Goal: Communication & Community: Answer question/provide support

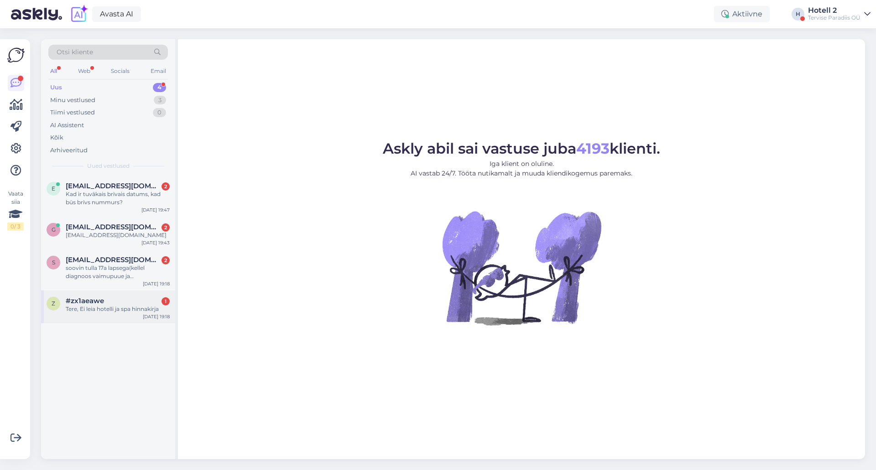
click at [87, 309] on div "Tere, Ei leia hotelli ja spa hinnakirja" at bounding box center [118, 309] width 104 height 8
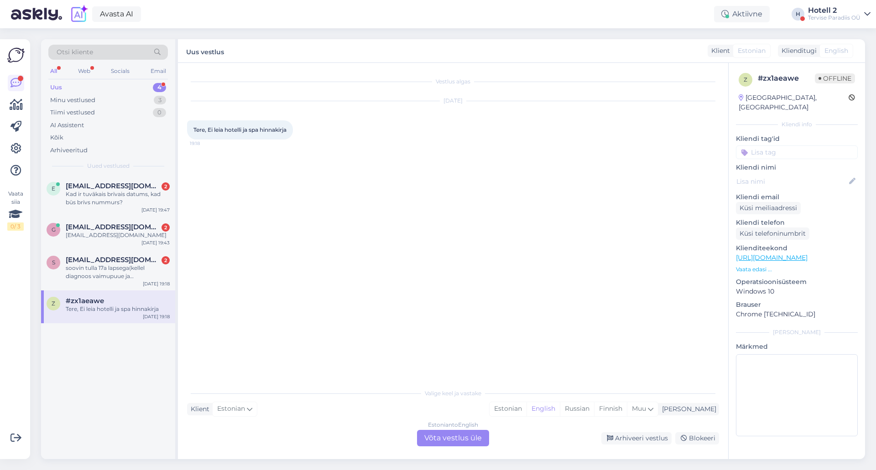
click at [451, 437] on div "Estonian to English Võta vestlus üle" at bounding box center [453, 438] width 72 height 16
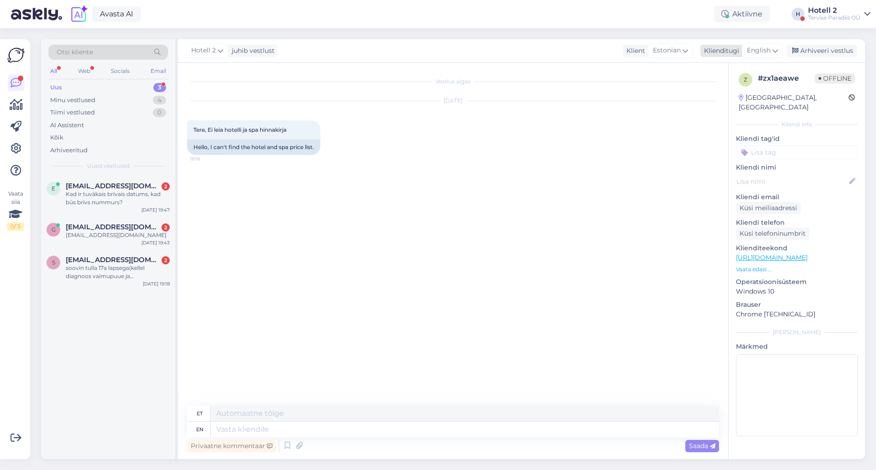
click at [753, 50] on span "English" at bounding box center [759, 51] width 24 height 10
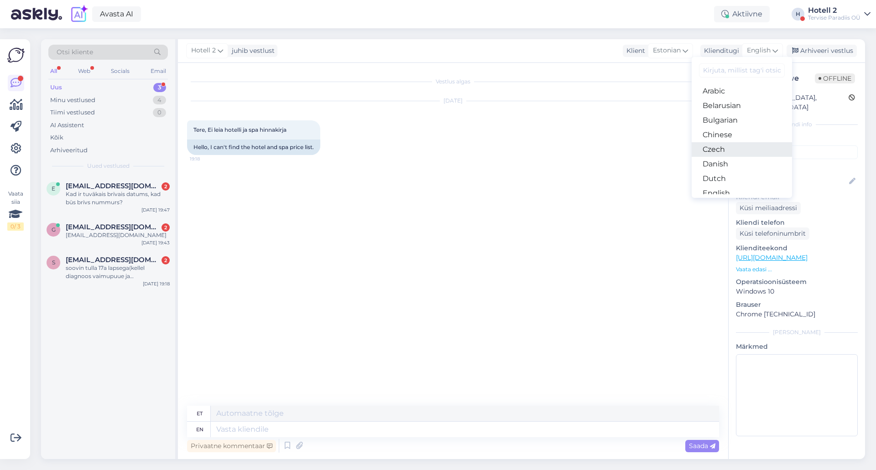
scroll to position [46, 0]
click at [728, 161] on link "Estonian" at bounding box center [742, 162] width 100 height 15
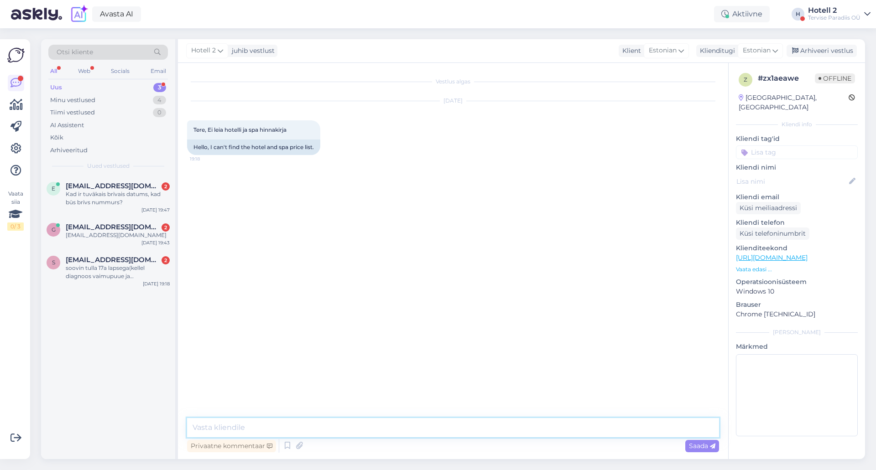
click at [293, 423] on textarea at bounding box center [453, 427] width 532 height 19
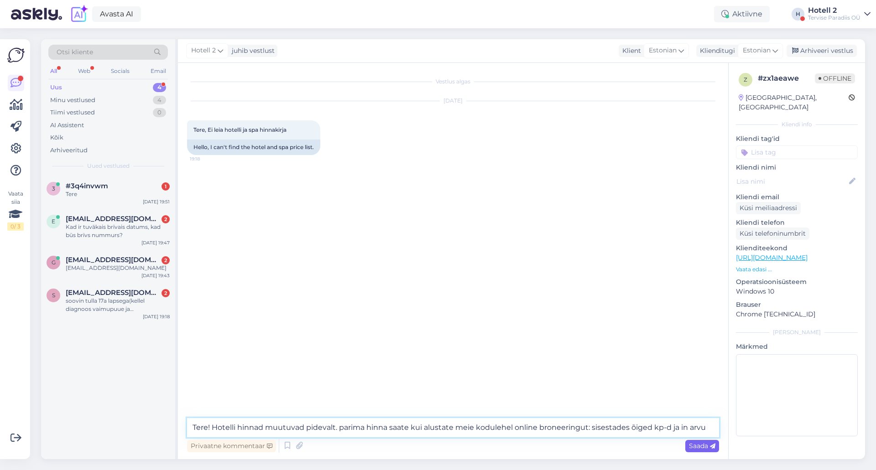
type textarea "Tere! Hotelli hinnad muutuvad pidevalt. parima hinna saate kui alustate meie ko…"
click at [695, 446] on span "Saada" at bounding box center [702, 446] width 26 height 8
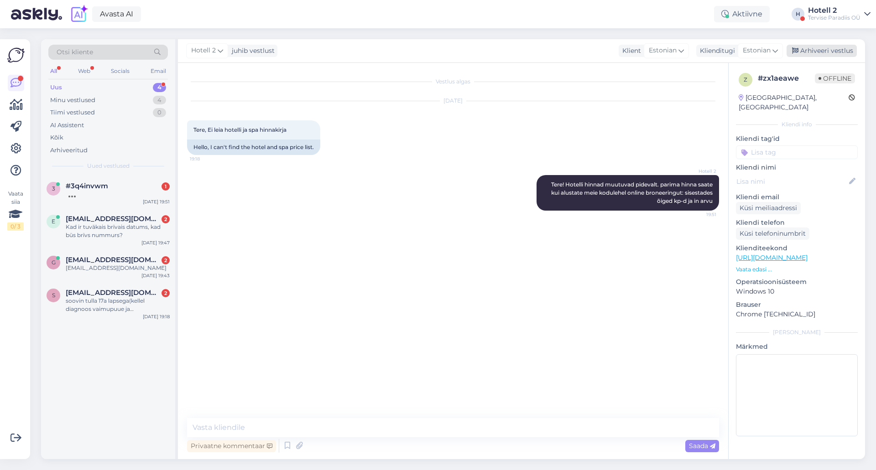
click at [824, 50] on div "Arhiveeri vestlus" at bounding box center [822, 51] width 70 height 12
click at [99, 313] on div "soovin tulla 17a lapsega(kellel diagnoos vaimupuue ja 100%töövõimetu) spa'sse,e…" at bounding box center [118, 305] width 104 height 16
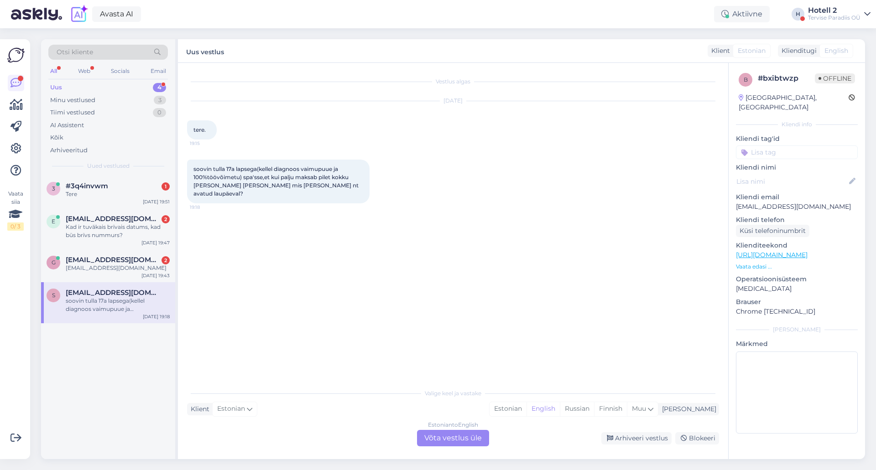
click at [440, 436] on div "Estonian to English Võta vestlus üle" at bounding box center [453, 438] width 72 height 16
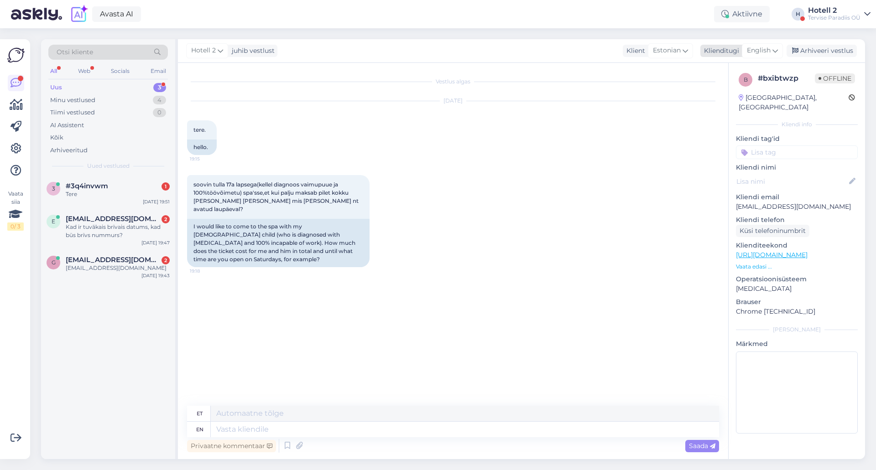
click at [755, 47] on span "English" at bounding box center [759, 51] width 24 height 10
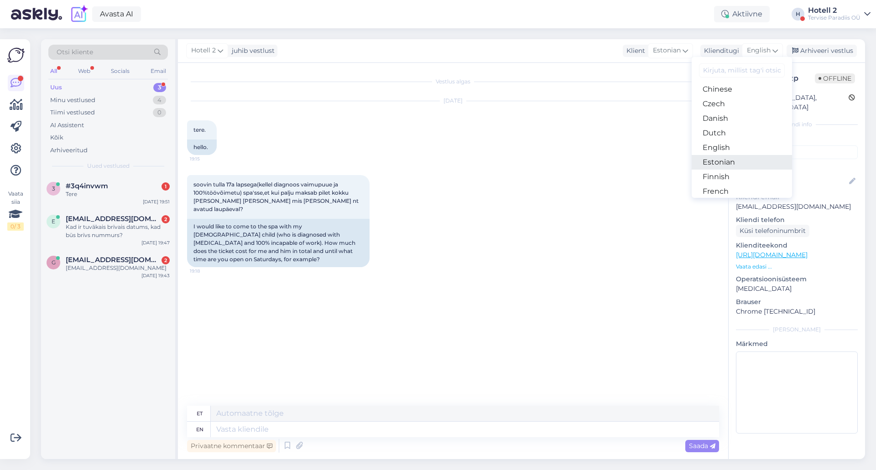
click at [744, 163] on link "Estonian" at bounding box center [742, 162] width 100 height 15
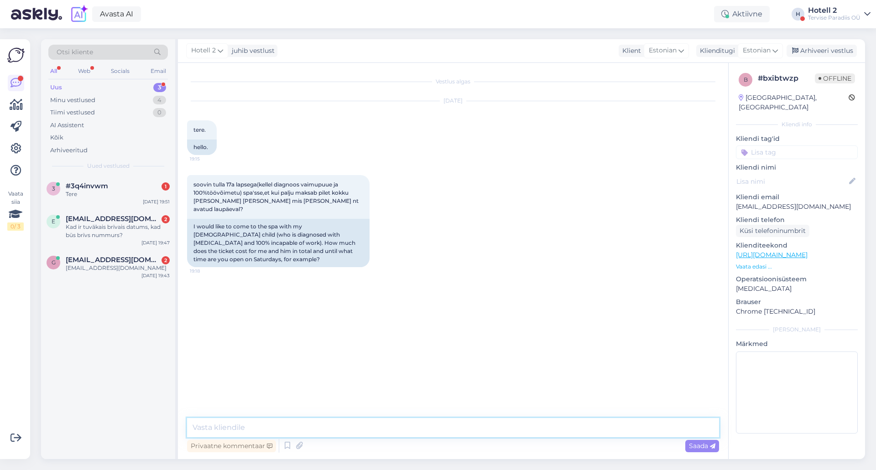
click at [326, 427] on textarea at bounding box center [453, 427] width 532 height 19
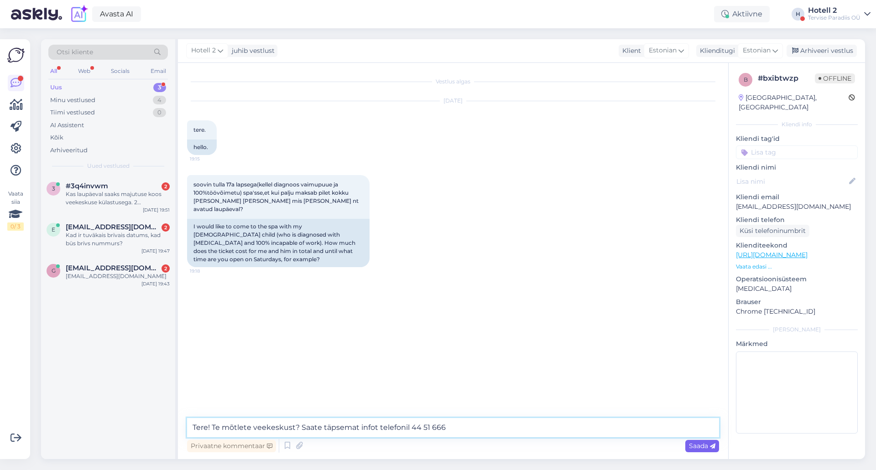
type textarea "Tere! Te mõtlete veekeskust? Saate täpsemat infot telefonil 44 51 666"
click at [700, 444] on span "Saada" at bounding box center [702, 446] width 26 height 8
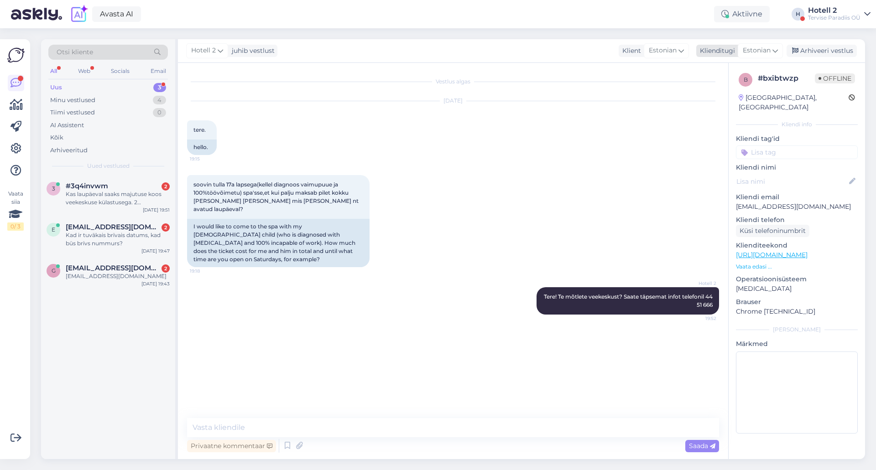
click at [828, 51] on div "Arhiveeri vestlus" at bounding box center [822, 51] width 70 height 12
click at [98, 272] on div "gerliaulik@gmail.com" at bounding box center [118, 276] width 104 height 8
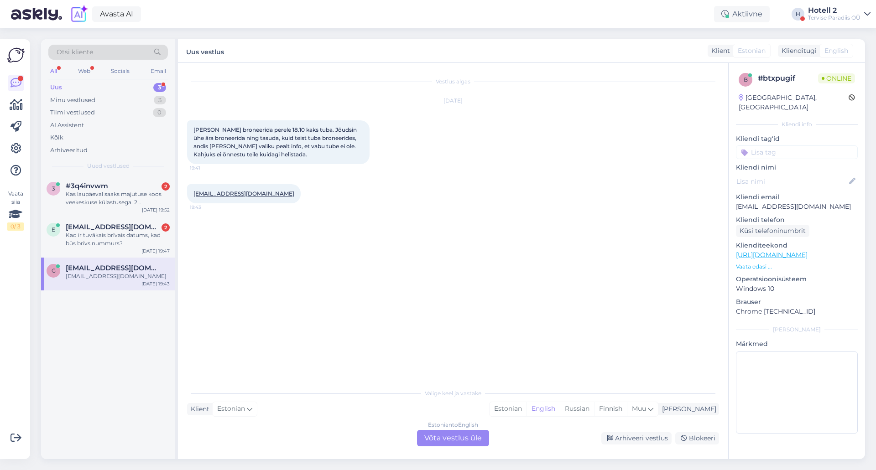
click at [449, 436] on div "Estonian to English Võta vestlus üle" at bounding box center [453, 438] width 72 height 16
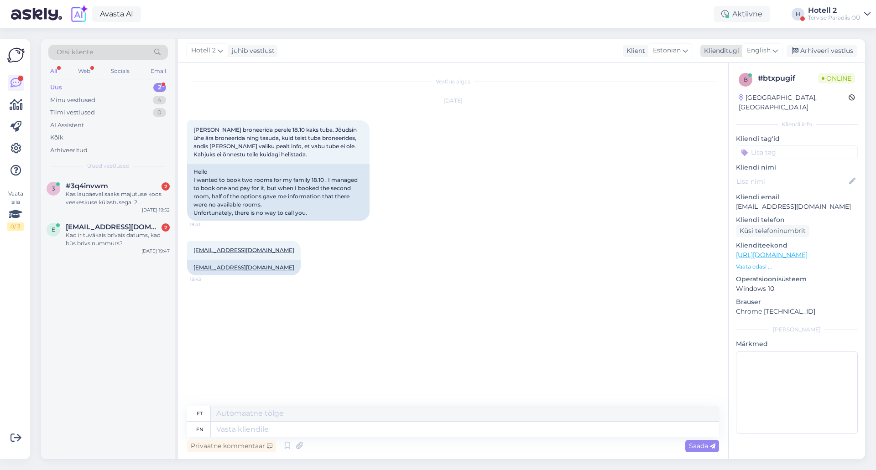
click at [755, 47] on span "English" at bounding box center [759, 51] width 24 height 10
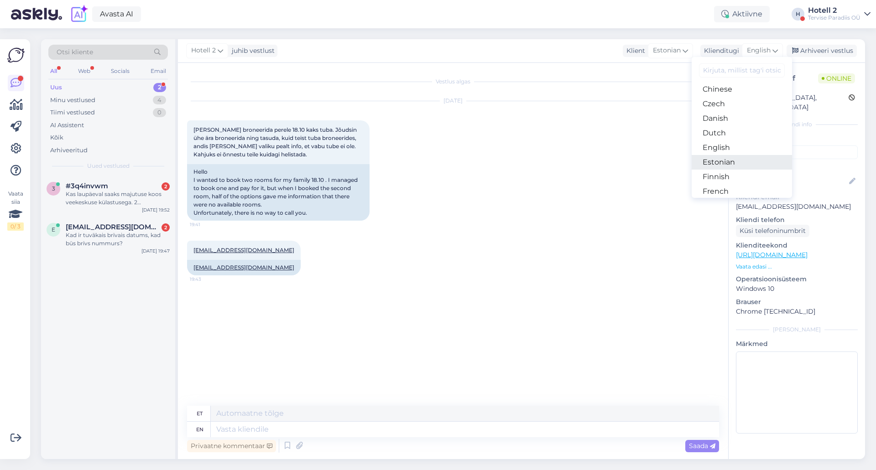
click at [740, 161] on link "Estonian" at bounding box center [742, 162] width 100 height 15
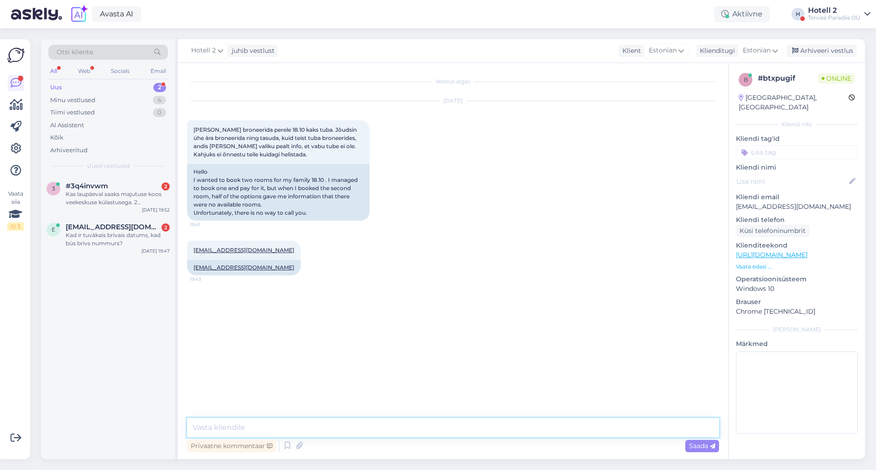
click at [300, 433] on textarea at bounding box center [453, 427] width 532 height 19
click at [241, 432] on textarea "Tere õhtust! broneerimissoovi saate kirjutada meie müügiosakonda sales@spa.ee" at bounding box center [453, 427] width 532 height 19
type textarea "Tere õhtust! Broneerimissoovi saate kirjutada meie müügiosakonda sales@spa.ee"
click at [711, 448] on icon at bounding box center [712, 446] width 5 height 5
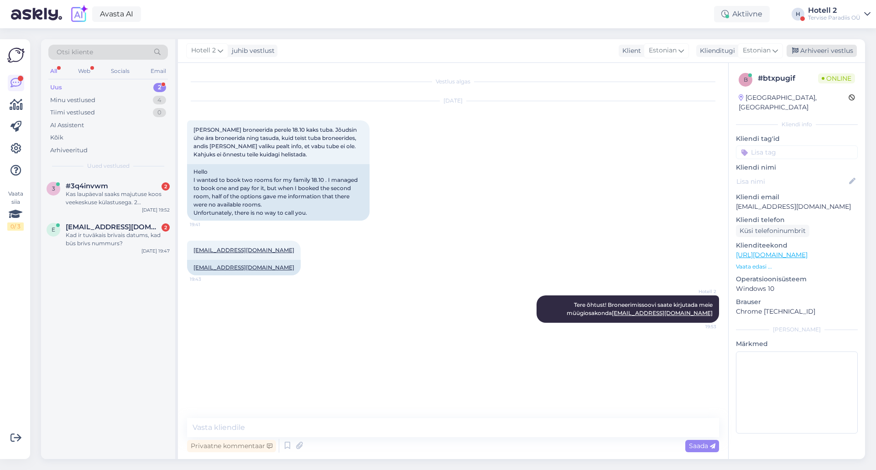
click at [829, 50] on div "Arhiveeri vestlus" at bounding box center [822, 51] width 70 height 12
click at [109, 232] on div "Kad ir tuvākais brīvais datums, kad būs brīvs nummurs?" at bounding box center [118, 239] width 104 height 16
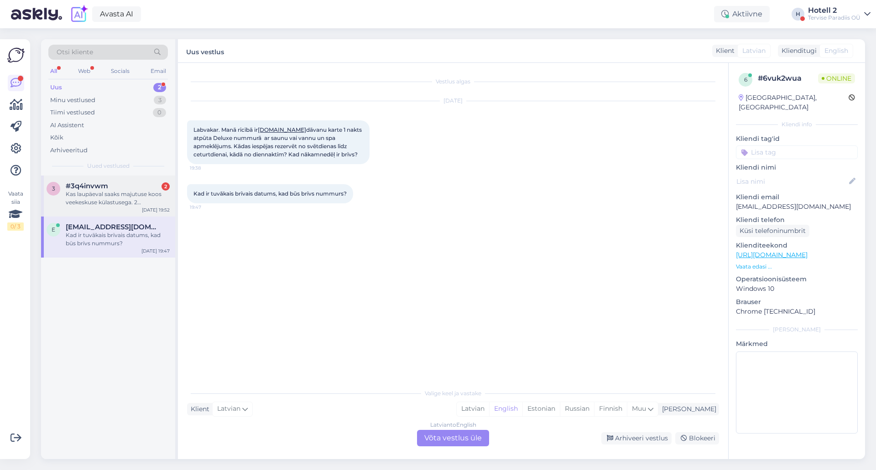
click at [98, 195] on div "Kas laupäeval saaks majutuse koos veekeskuse külastusega. 2 täiskasvanut + 13 a…" at bounding box center [118, 198] width 104 height 16
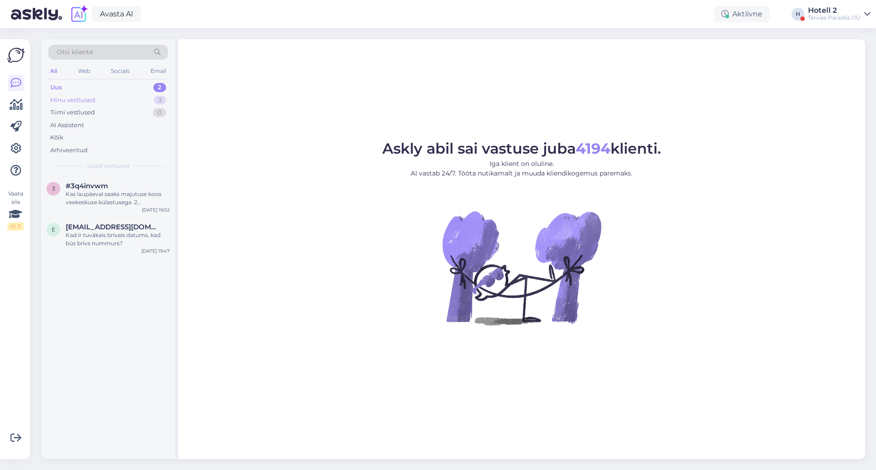
click at [161, 100] on div "3" at bounding box center [160, 100] width 12 height 9
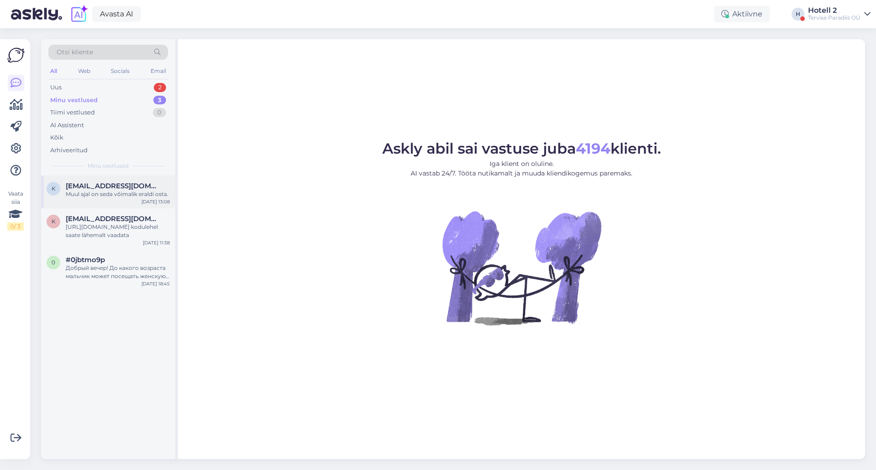
click at [133, 189] on span "[EMAIL_ADDRESS][DOMAIN_NAME]" at bounding box center [113, 186] width 95 height 8
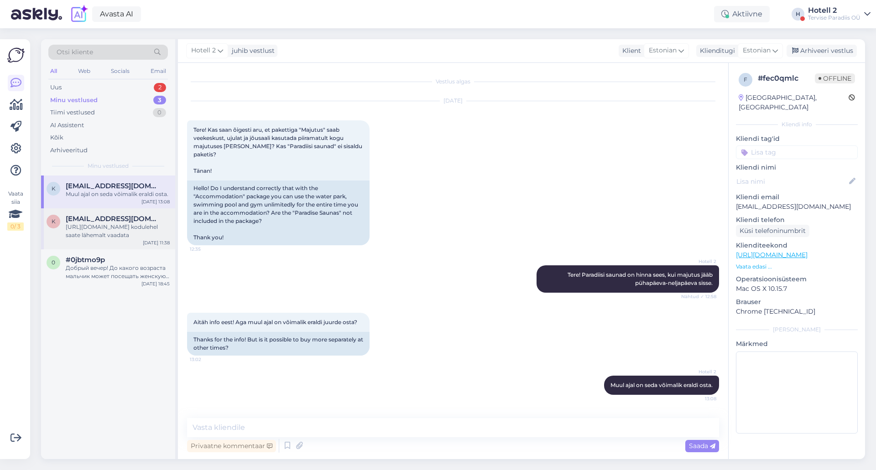
click at [115, 219] on span "[EMAIL_ADDRESS][DOMAIN_NAME]" at bounding box center [113, 219] width 95 height 8
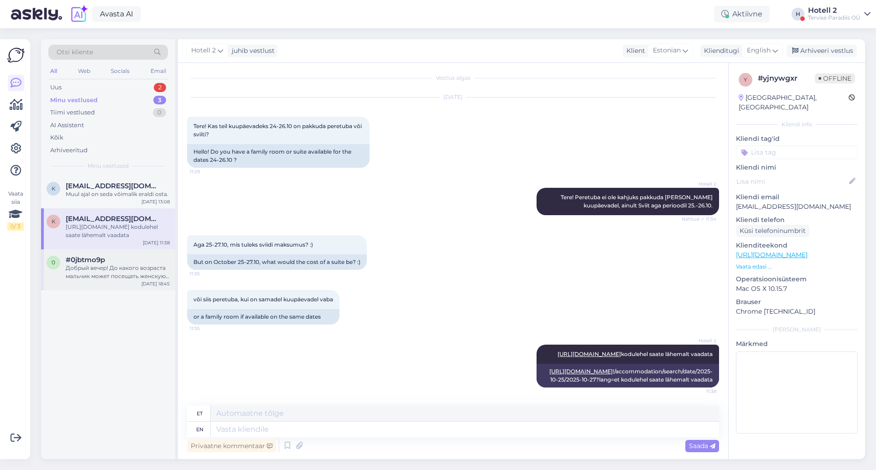
click at [126, 266] on div "Добрый вечер! До какого возраста мальчик может посещать женскую раздевалку? Есл…" at bounding box center [118, 272] width 104 height 16
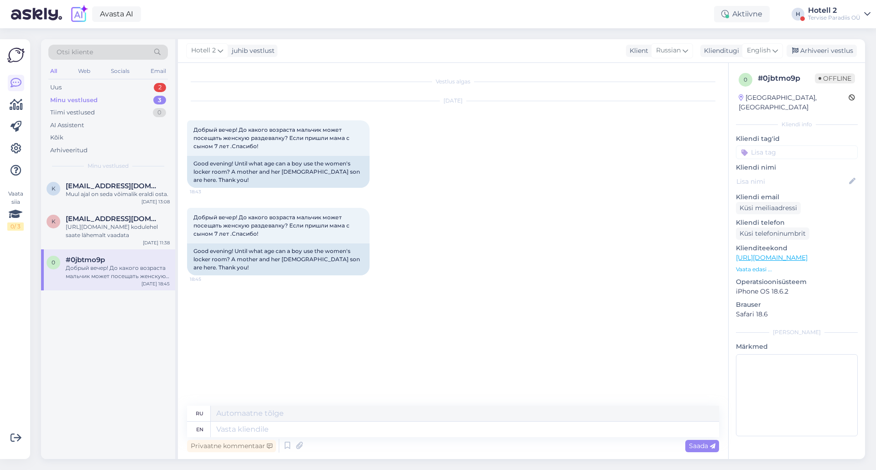
scroll to position [0, 0]
click at [769, 51] on span "English" at bounding box center [759, 51] width 24 height 10
type input "es"
click at [705, 113] on link "Estonian" at bounding box center [742, 106] width 100 height 15
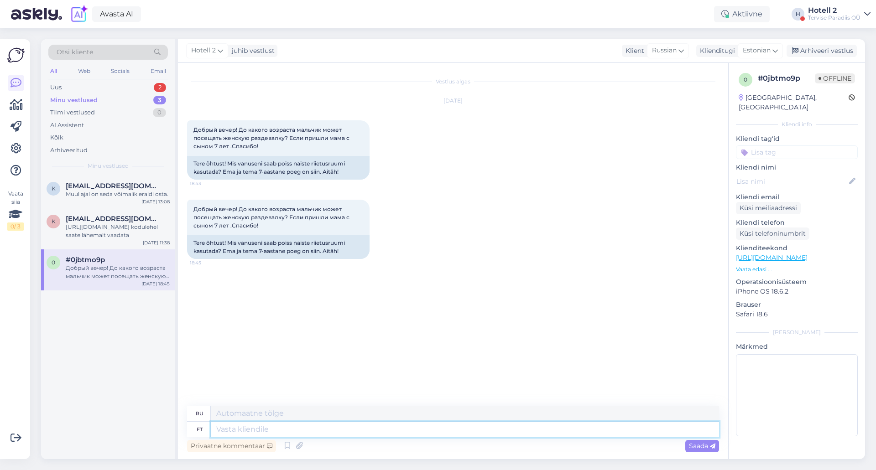
click at [334, 430] on textarea at bounding box center [465, 430] width 508 height 16
type textarea "Tere!"
type textarea "Привет!"
type textarea "Tere! 7-aastane p"
type textarea "Привет! 7 лет"
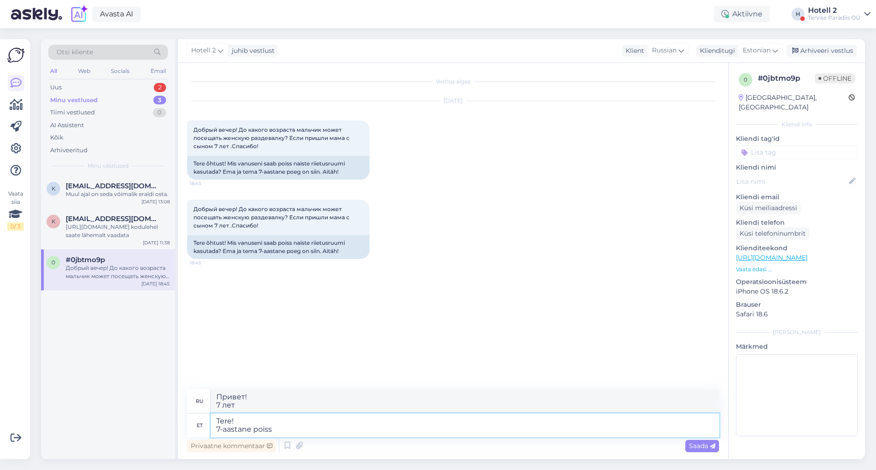
type textarea "Tere! 7-aastane poiss v"
type textarea "Привет! 7-летний мальчик"
type textarea "Tere! 7-aastane poiss võib"
type textarea "Привет! Семилетний мальчик может"
type textarea "Tere! 7-aastane poiss võib naisteruumi k"
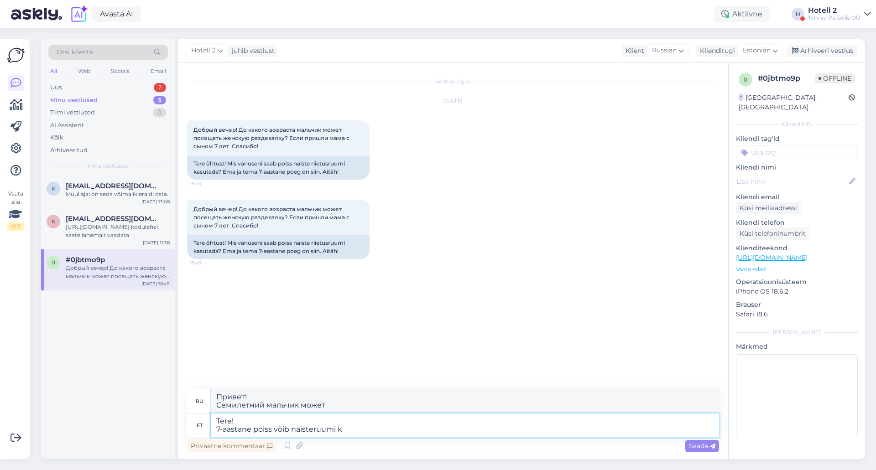
type textarea "Здравствуйте! Семилетний мальчик может ходить в женский туалет."
type textarea "Tere! 7-aastane poiss võib naisteruumi kasutada"
type textarea "Здравствуйте! 7-летний мальчик может пользоваться женским туалетом."
type textarea "Tere! 7-aastane poiss võib naisteruumi kasutada koos"
type textarea "Здравствуйте! Может ли 7-летний мальчик пользоваться женским туалетом с"
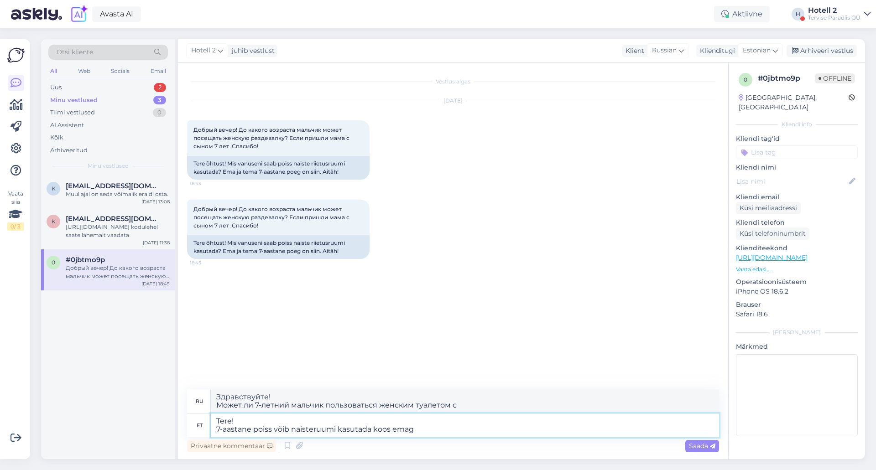
type textarea "Tere! 7-aastane poiss võib naisteruumi kasutada koos emaga"
type textarea "Здравствуйте! Семилетний мальчик может пользоваться женским туалетом вместе со …"
type textarea "Tere! 7-aastane poiss võib naisteruumi kasutada koo"
type textarea "Здравствуйте! Может ли 7-летний мальчик пользоваться женским туалетом с"
type textarea "Tere! 7-aastane poiss võib naisteruumi kasutada"
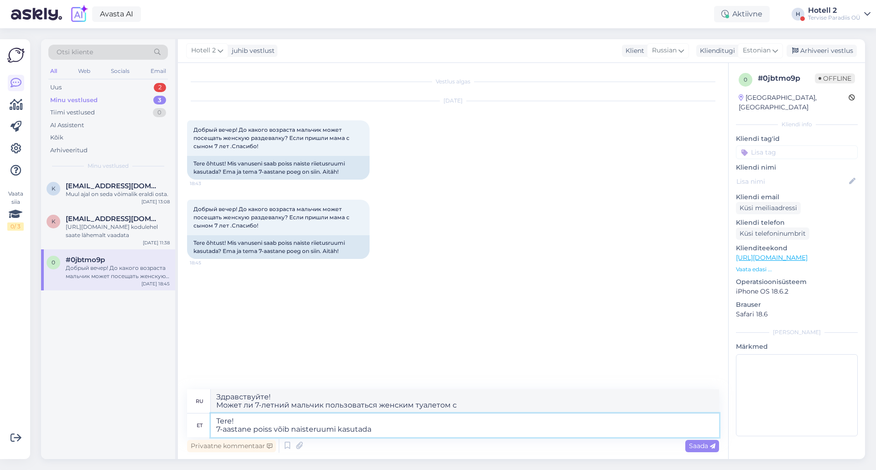
type textarea "Здравствуйте! 7-летний мальчик может пользоваться женским туалетом."
type textarea "Tere! 7-aastane poiss võib naisteruumi kasutada."
type textarea "Здравствуйте! Мальчику 7 лет разрешено пользоваться женским туалетом."
type textarea "Tere! 7-aastane poiss võib naisteruumi kasutada."
click at [694, 450] on div "Saada" at bounding box center [702, 446] width 34 height 12
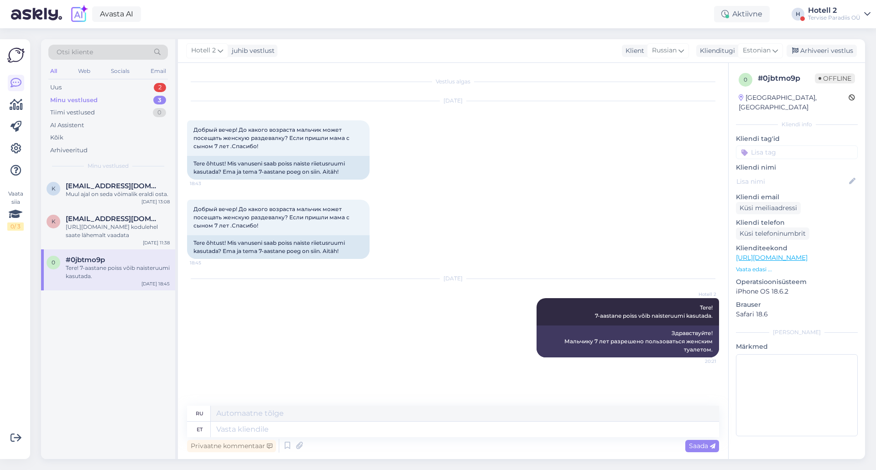
click at [157, 101] on div "3" at bounding box center [159, 100] width 13 height 9
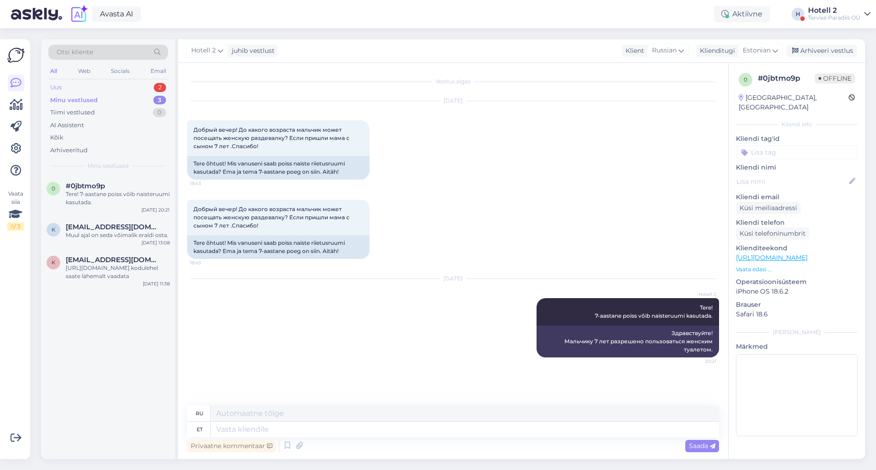
click at [157, 87] on div "2" at bounding box center [160, 87] width 12 height 9
click at [117, 232] on div "Kad ir tuvākais brīvais datums, kad būs brīvs nummurs?" at bounding box center [118, 239] width 104 height 16
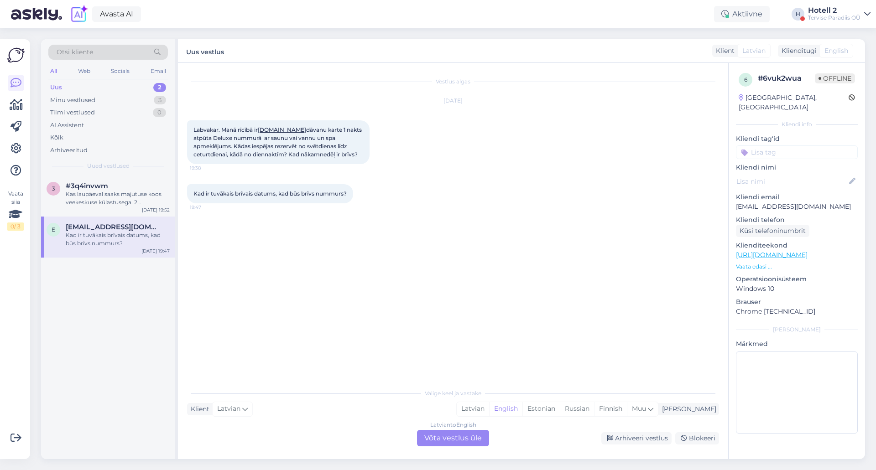
click at [428, 435] on div "Latvian to English Võta vestlus üle" at bounding box center [453, 438] width 72 height 16
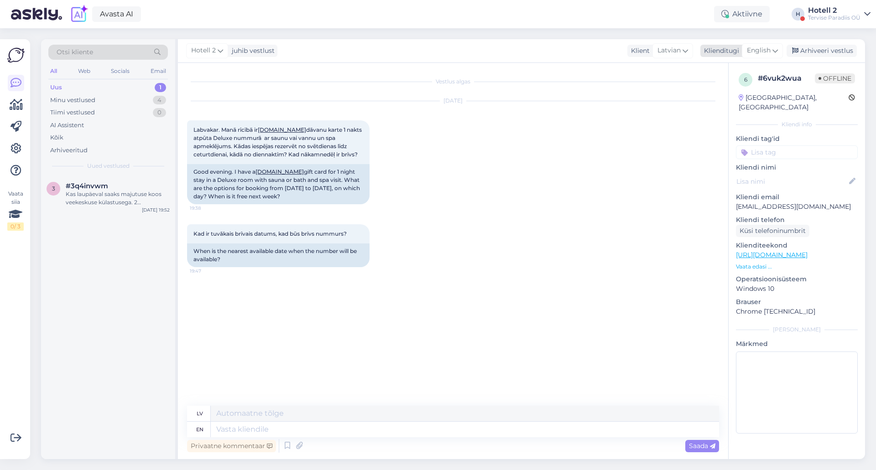
click at [760, 57] on div "English" at bounding box center [762, 50] width 41 height 15
click at [733, 111] on link "Estonian" at bounding box center [742, 106] width 100 height 15
click at [263, 438] on div "Privaatne kommentaar Saada" at bounding box center [453, 446] width 532 height 17
click at [277, 428] on textarea at bounding box center [465, 430] width 508 height 16
click at [272, 171] on link "bilesuserviss.lv" at bounding box center [270, 171] width 48 height 7
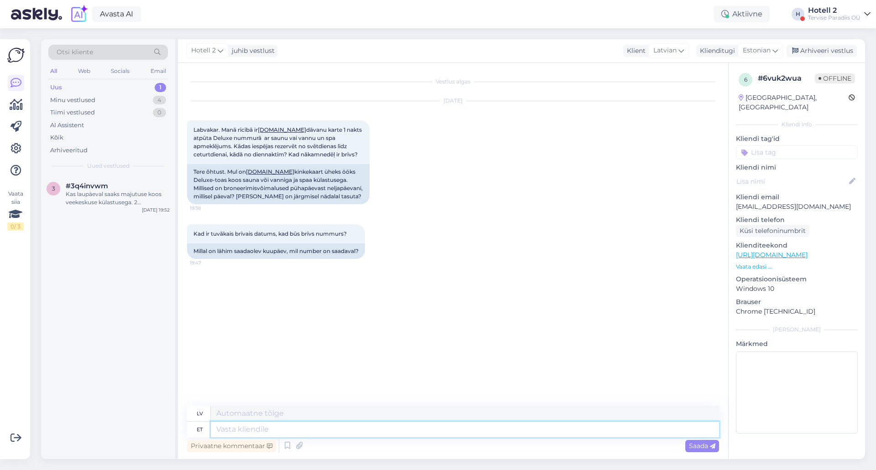
click at [266, 429] on textarea at bounding box center [465, 430] width 508 height 16
type textarea "Tere! Kahjuks"
type textarea "Sveiki! Diemžēl"
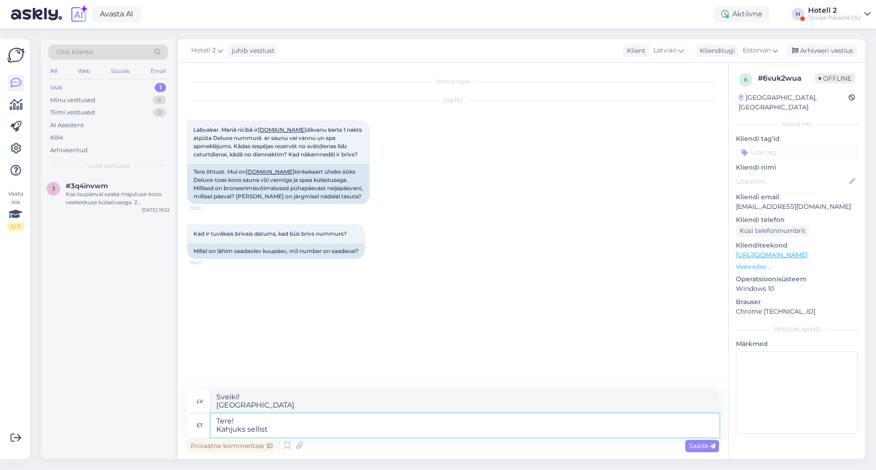
type textarea "Tere! Kahjuks sellist"
type textarea "Sveiki! Diemžēl, tāds"
type textarea "Tere! Kahjuks sellist kinkekaarti m"
type textarea "Sveiki! Diemžēl šāda dāvanu karte nav pieejama."
type textarea "Tere! Kahjuks sellist kinkekaarti meie"
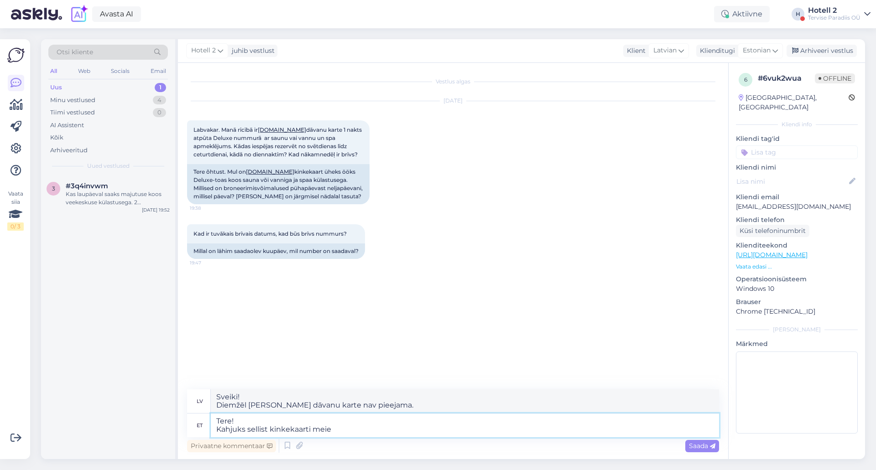
type textarea "Sveiki! Diemžēl mums nav šādas dāvanu kartes."
type textarea "Tere! Kahjuks sellist kinkekaarti meie majas"
type textarea "Sveiki! Diemžēl mūsu mājās nav šādas dāvanu kartes."
type textarea "Tere! Kahjuks sellist kinkekaarti meie"
type textarea "Sveiki! Diemžēl mums nav šādas dāvanu kartes."
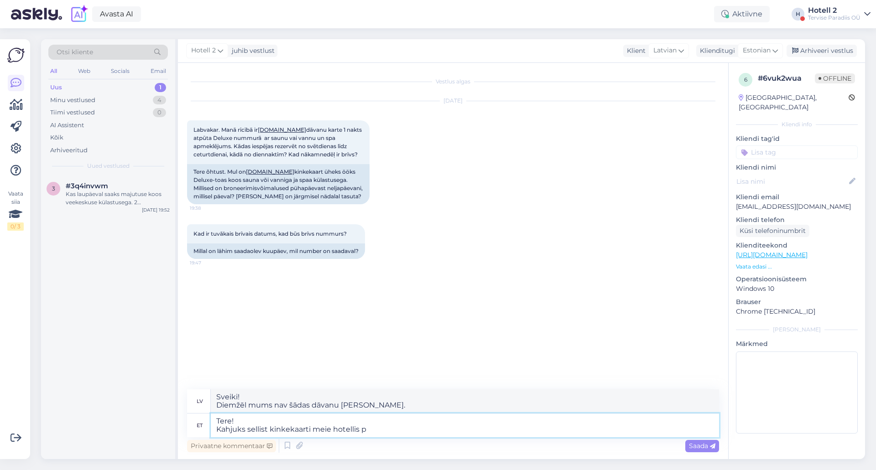
type textarea "Tere! Kahjuks sellist kinkekaarti meie hotellis po"
type textarea "Sveiki! Diemžēl mūsu viesnīcā nav šādas dāvanu kartes."
type textarea "Tere! Kahjuks sellist kinkekaarti meie hotellis pole. Kas"
type textarea "Sveiki! Diemžēl mūsu viesnīcā nav šādas dāvanu kartes. Ir"
type textarea "Tere! Kahjuks sellist kinkekaarti meie hotellis pole. Kas olete k"
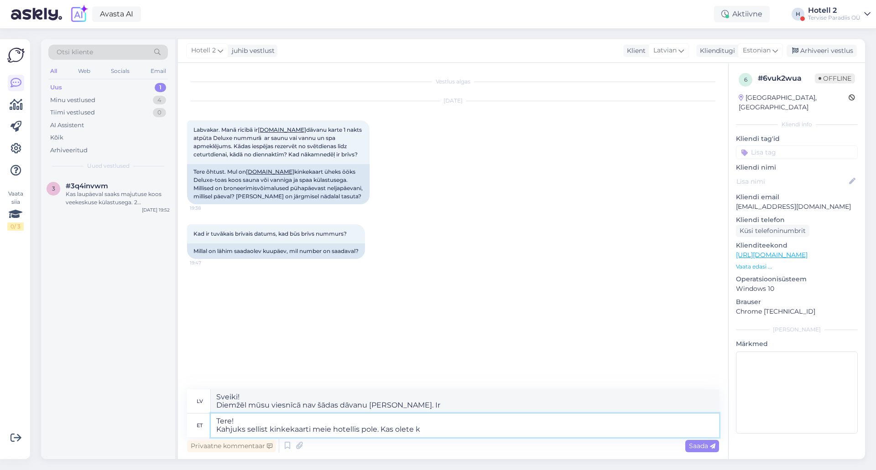
type textarea "Sveiki! Diemžēl mūsu viesnīcā nav šādas dāvanu kartes. Vai jūs...?"
type textarea "Tere! Kahjuks sellist kinkekaarti meie hotellis pole. Kas olete kindel"
type textarea "Sveiki! Diemžēl mūsu viesnīcā nav šādas dāvanu kartes. Vai esat pārliecināts?"
type textarea "Tere! Kahjuks sellist kinkekaarti meie hotellis pole. Kas olete kindel, et te"
type textarea "Sveiki! Diemžēl mūsu viesnīcā nav šādas dāvanu kartes. Vai esat pārliecināts, k…"
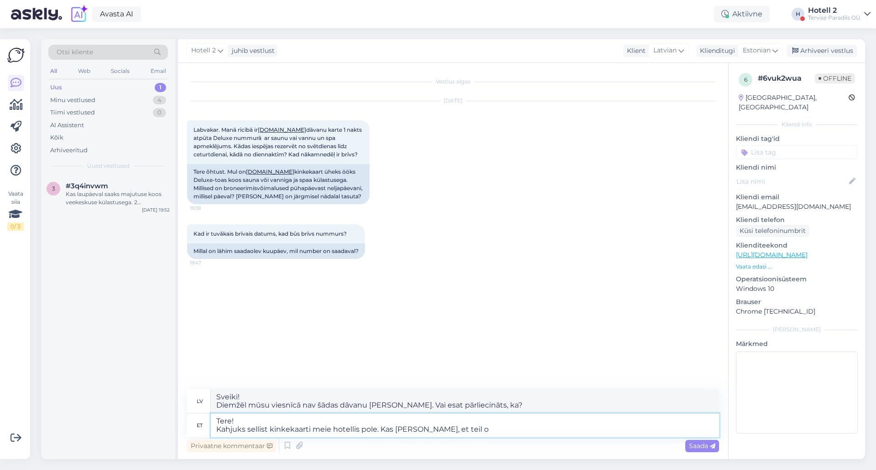
type textarea "Tere! Kahjuks sellist kinkekaarti meie hotellis pole. Kas olete kindel, et teil…"
type textarea "Sveiki! Diemžēl mūsu viesnīcā nav šādas dāvanu kartes. Vai tiešām esat pārlieci…"
type textarea "Tere! Kahjuks sellist kinkekaarti meie hotellis pole. Kas olete kindel, et teil…"
type textarea "Sveiki! Diemžēl mūsu viesnīcā nav šādas dāvanu kartes. Vai tiešām jums tāda ir?"
type textarea "Tere! Kahjuks sellist kinkekaarti meie hotellis pole. Kas olete kindel, et teil…"
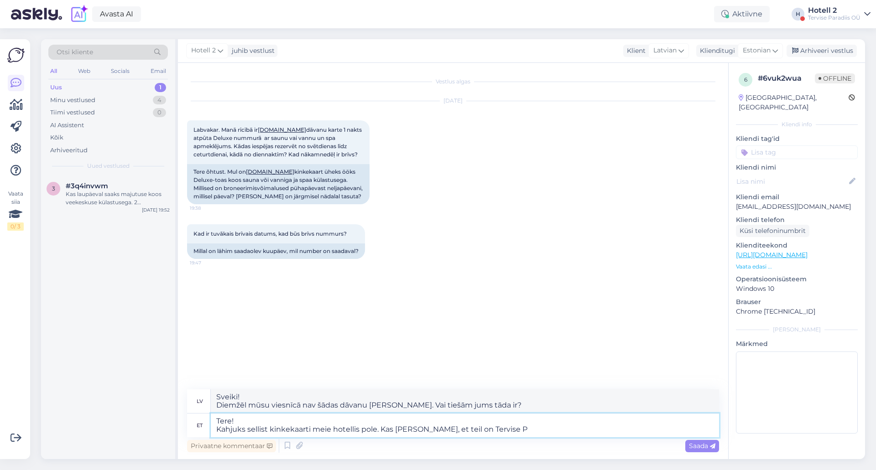
type textarea "Sveiki! Diemžēl mūsu viesnīcā nav šādas dāvanu kartes. Vai tiešām jums ir Tervi…"
type textarea "Tere! Kahjuks sellist kinkekaarti meie hotellis pole. Kas olete kindel, et teil…"
type textarea "Sveiki! Diemžēl mūsu viesnīcā nav šādas dāvanu kartes. Vai tiešām jums ir Tervi…"
type textarea "Tere! Kahjuks sellist kinkekaarti meie hotellis pole. Kas olete kindel, et teil…"
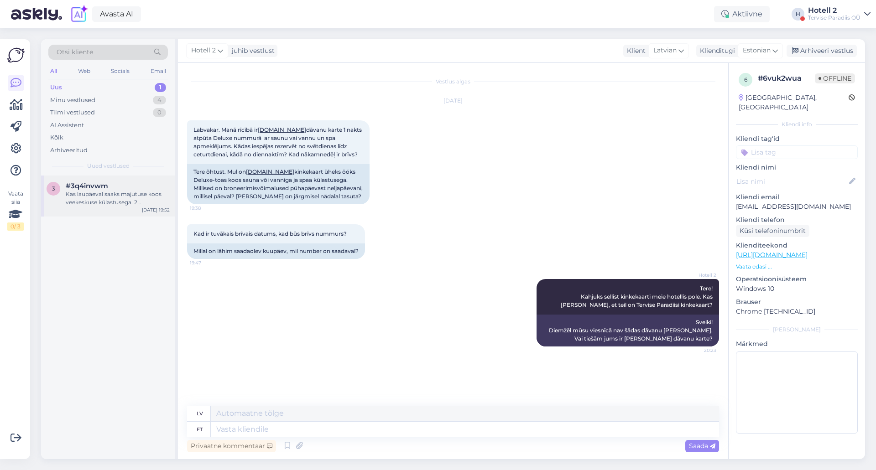
click at [126, 198] on div "Kas laupäeval saaks majutuse koos veekeskuse külastusega. 2 täiskasvanut + 13 a…" at bounding box center [118, 198] width 104 height 16
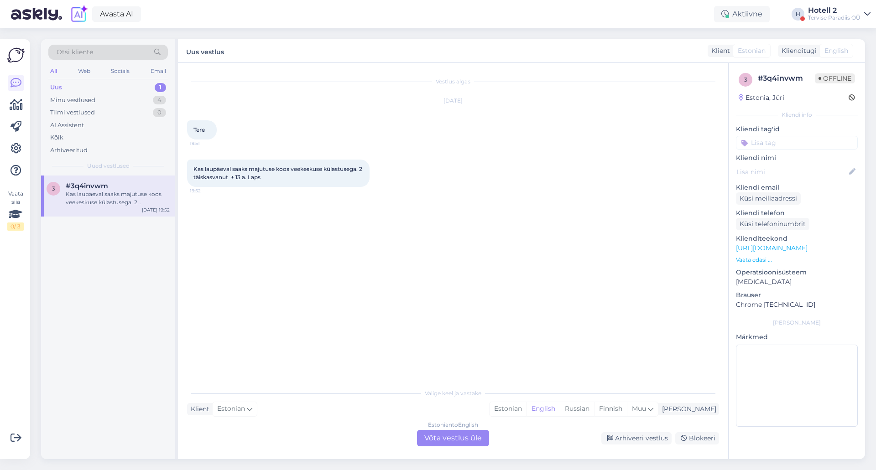
click at [427, 435] on div "Estonian to English Võta vestlus üle" at bounding box center [453, 438] width 72 height 16
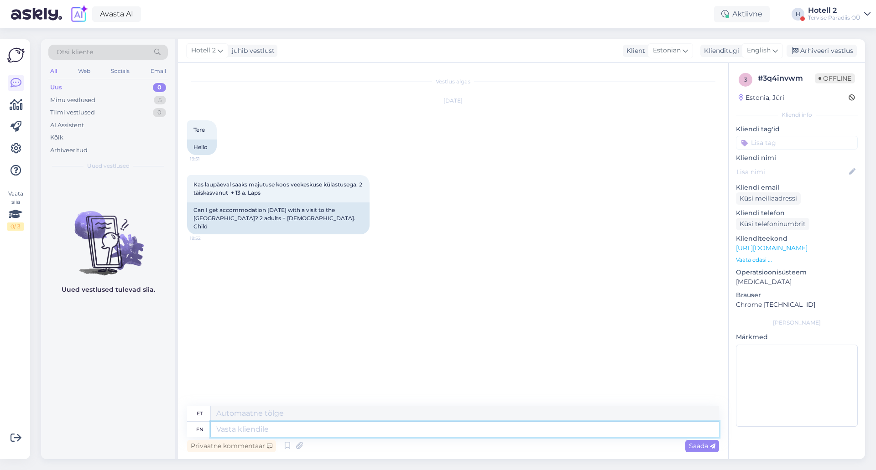
click at [428, 435] on textarea at bounding box center [465, 430] width 508 height 16
click at [772, 47] on div "English" at bounding box center [762, 50] width 41 height 15
click at [722, 104] on link "Estonian" at bounding box center [742, 106] width 100 height 15
click at [270, 420] on textarea at bounding box center [453, 427] width 532 height 19
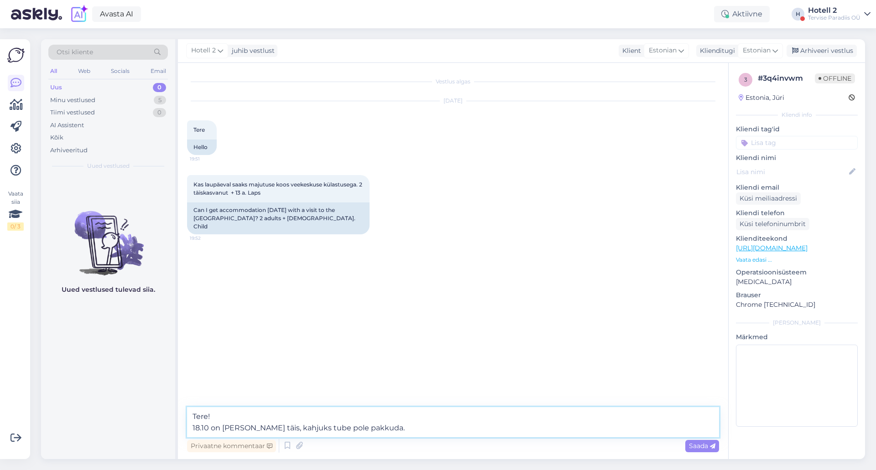
type textarea "Tere! 18.10 on meil maja täis, kahjuks tube pole pakkuda."
click at [698, 445] on span "Saada" at bounding box center [702, 446] width 26 height 8
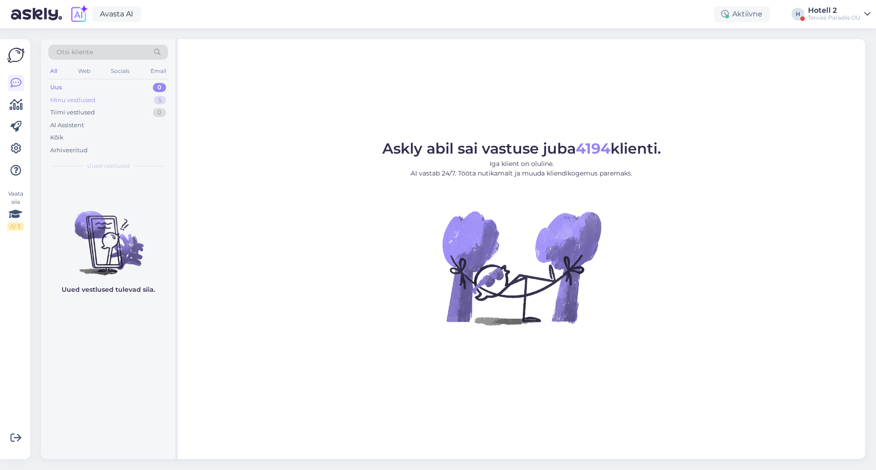
click at [160, 101] on div "5" at bounding box center [160, 100] width 12 height 9
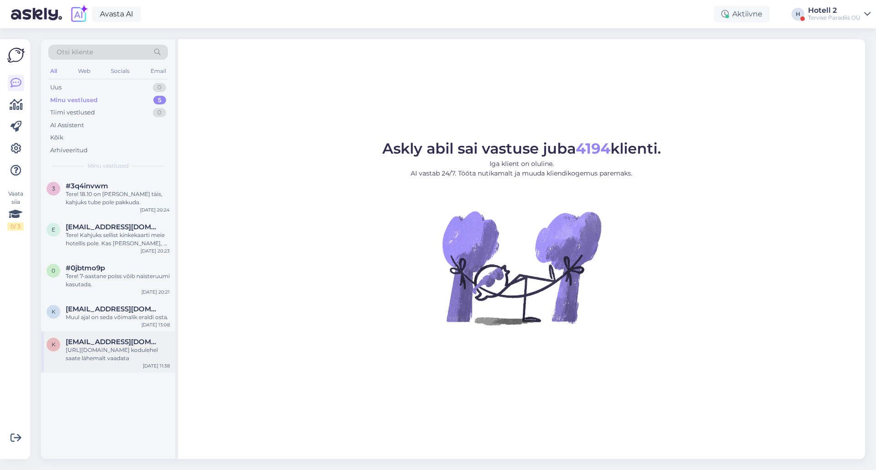
click at [128, 349] on div "[URL][DOMAIN_NAME] kodulehel saate lähemalt vaadata" at bounding box center [118, 354] width 104 height 16
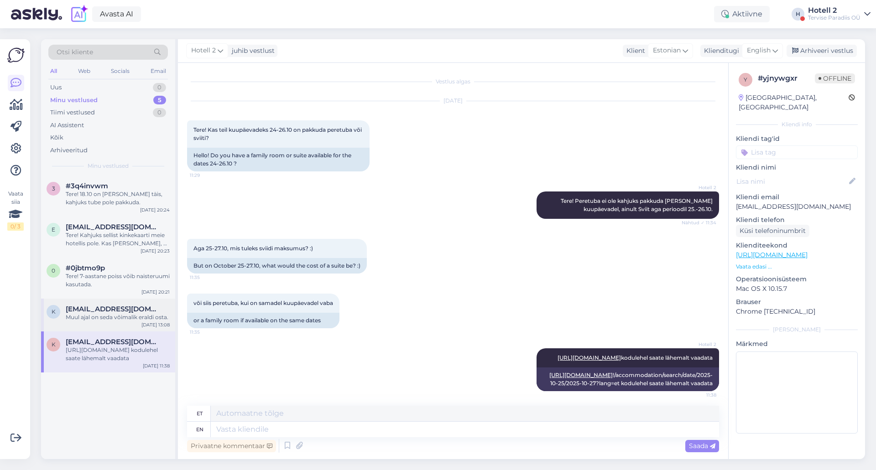
scroll to position [28, 0]
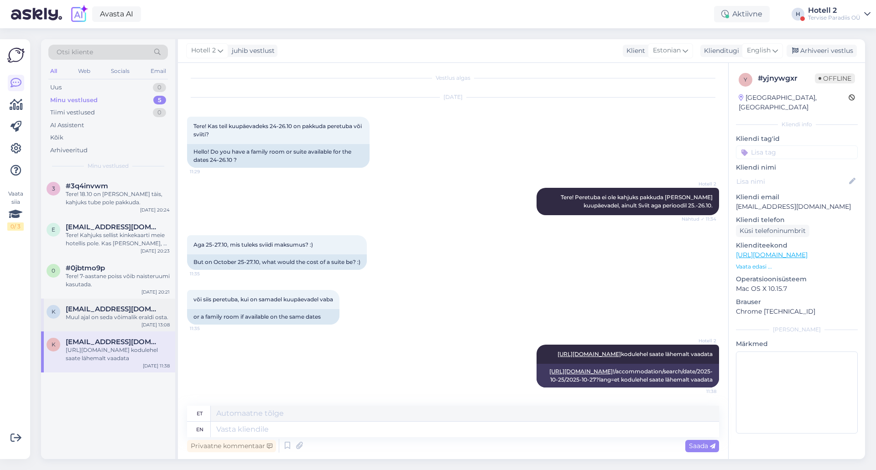
click at [127, 317] on div "Muul ajal on seda võimalik eraldi osta." at bounding box center [118, 317] width 104 height 8
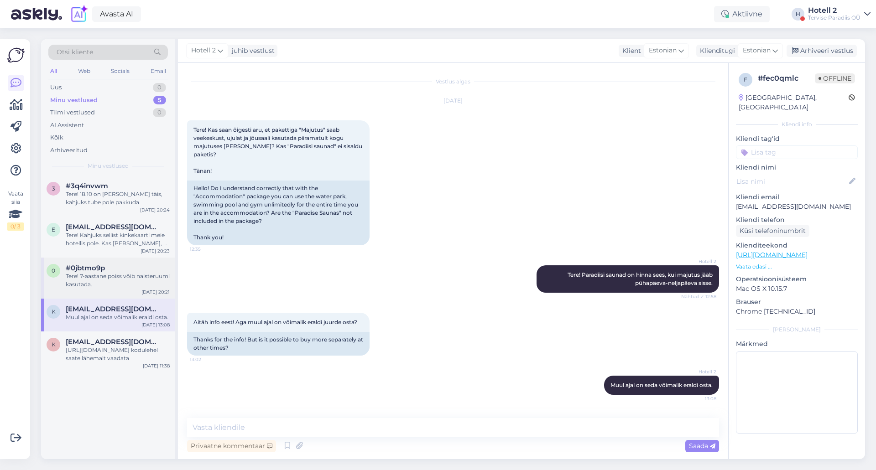
click at [123, 273] on div "Tere! 7-aastane poiss võib naisteruumi kasutada." at bounding box center [118, 280] width 104 height 16
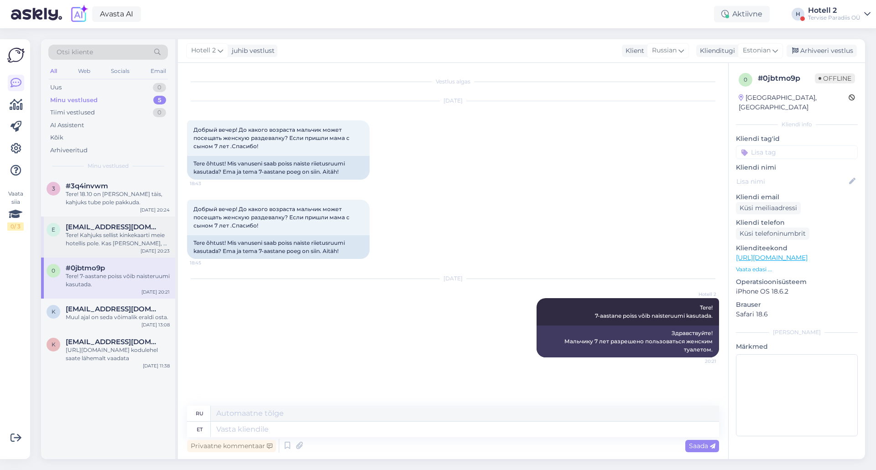
click at [124, 225] on span "enija1985@inbox.lv" at bounding box center [113, 227] width 95 height 8
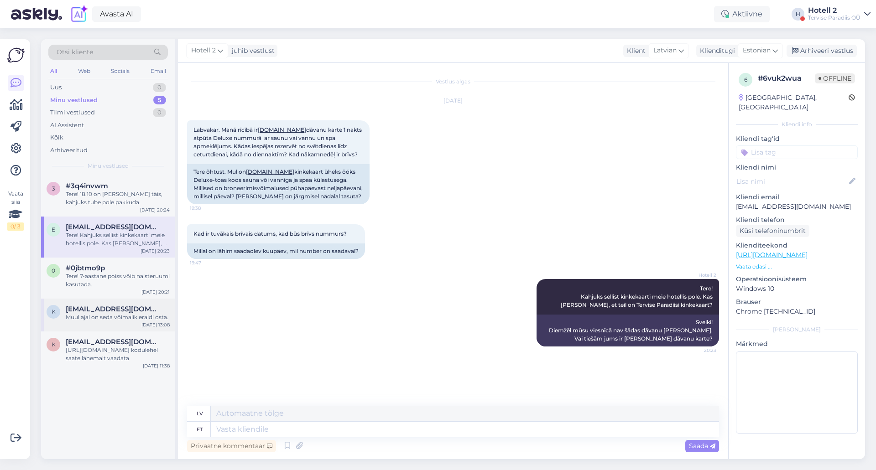
click at [133, 312] on span "kaspar.naaber@gmail.com" at bounding box center [113, 309] width 95 height 8
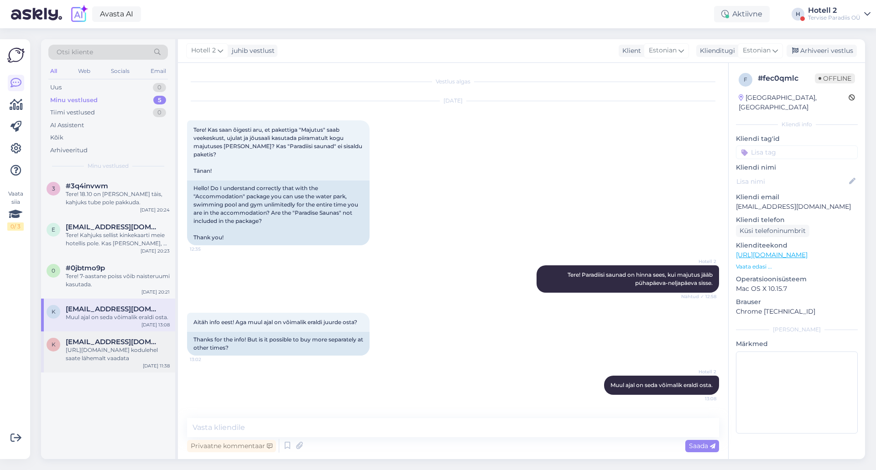
click at [134, 354] on div "https://terviseparadiis.ee/broneeri/#!/accommodation/search/date/2025-10-25/202…" at bounding box center [118, 354] width 104 height 16
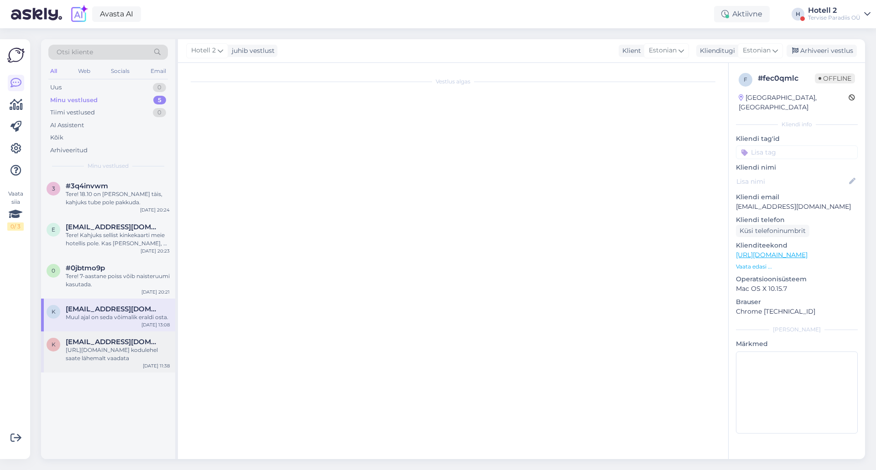
scroll to position [28, 0]
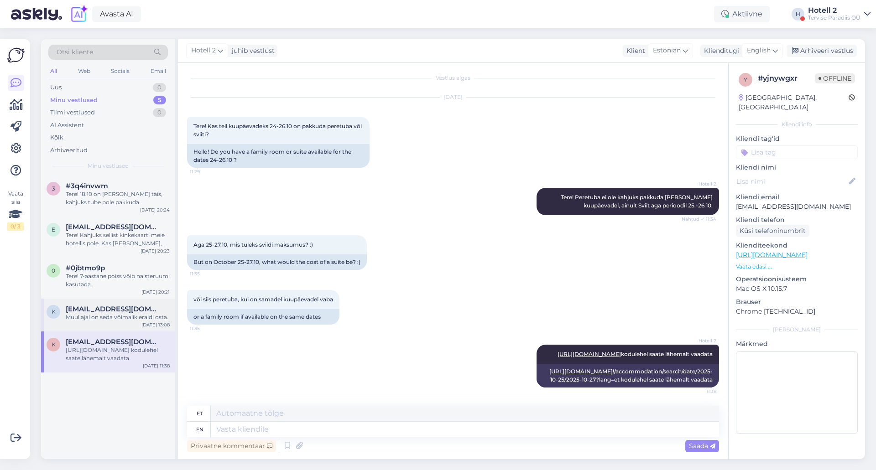
click at [128, 322] on div "k kaspar.naaber@gmail.com Muul ajal on seda võimalik eraldi osta. Oct 15 13:08" at bounding box center [108, 315] width 134 height 33
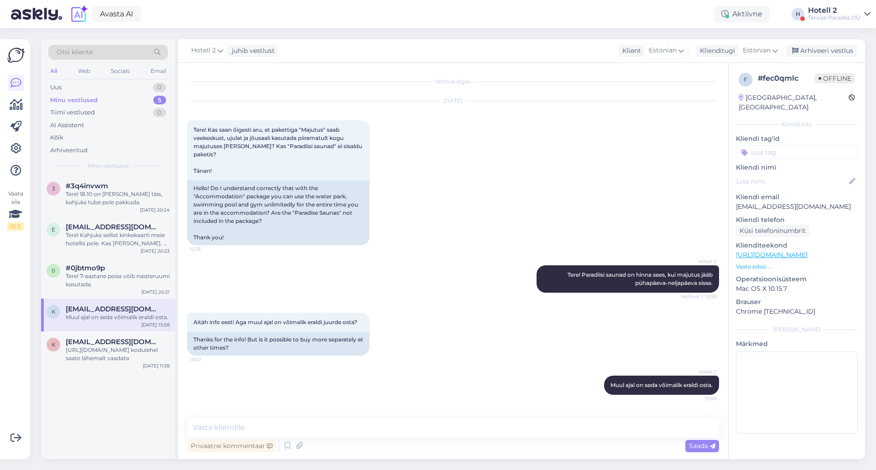
scroll to position [0, 0]
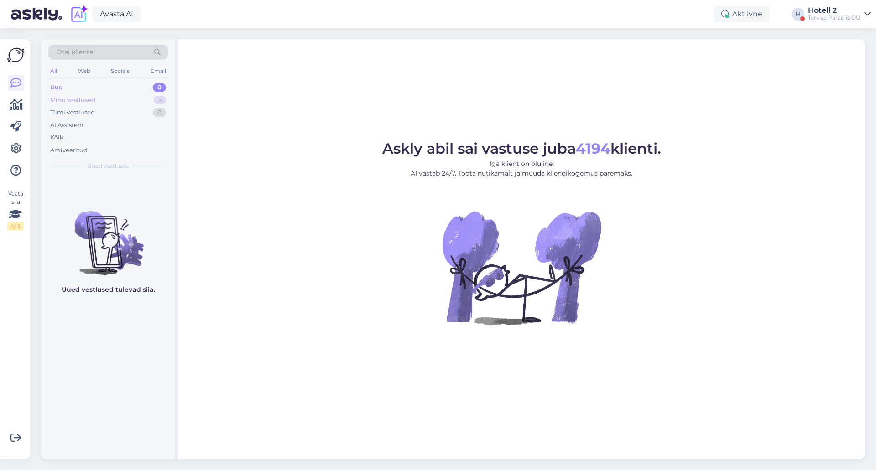
click at [160, 96] on div "5" at bounding box center [160, 100] width 12 height 9
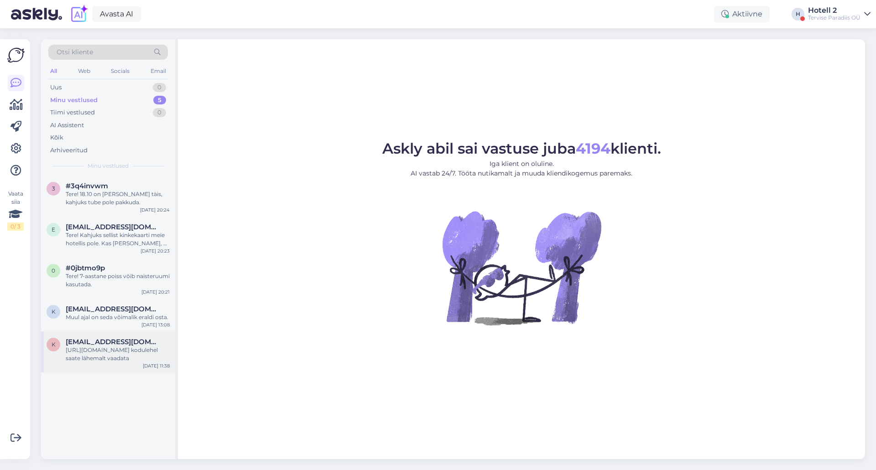
click at [122, 351] on div "[URL][DOMAIN_NAME] kodulehel saate lähemalt vaadata" at bounding box center [118, 354] width 104 height 16
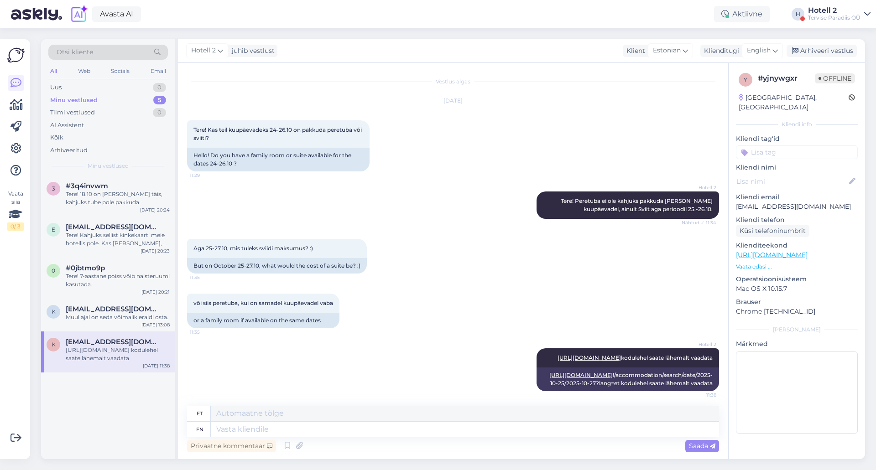
scroll to position [28, 0]
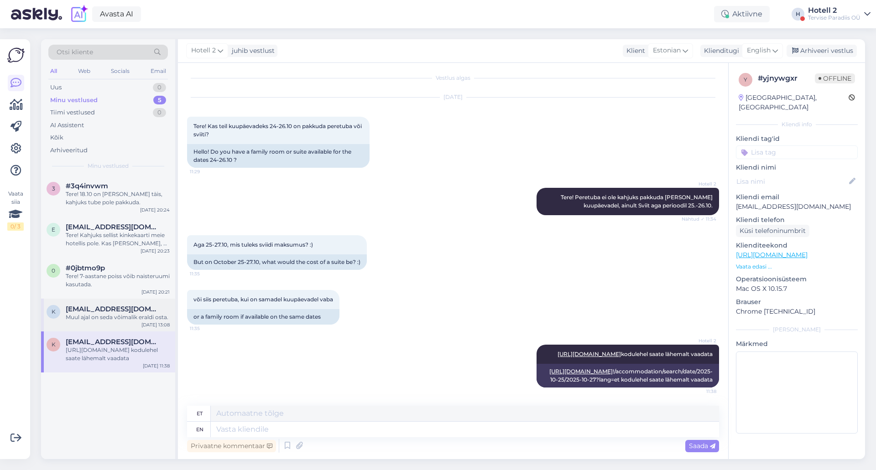
click at [133, 303] on div "k kaspar.naaber@gmail.com Muul ajal on seda võimalik eraldi osta. Oct 15 13:08" at bounding box center [108, 315] width 134 height 33
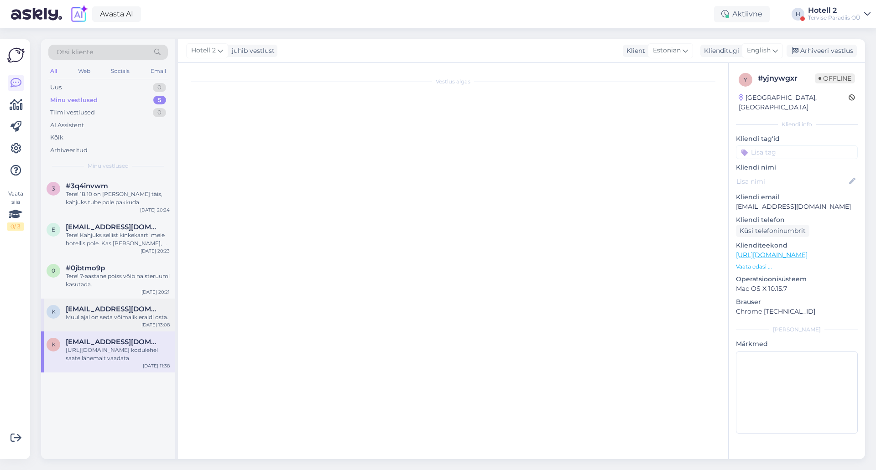
scroll to position [0, 0]
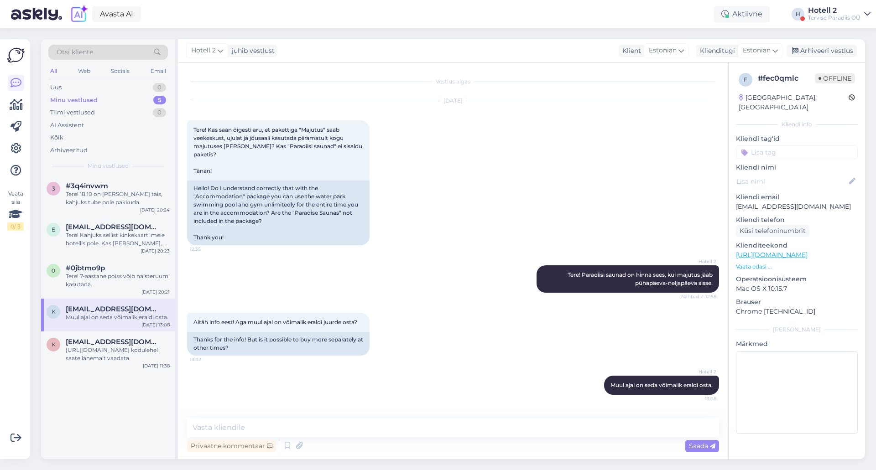
click at [62, 62] on div "Otsi kliente" at bounding box center [108, 55] width 120 height 21
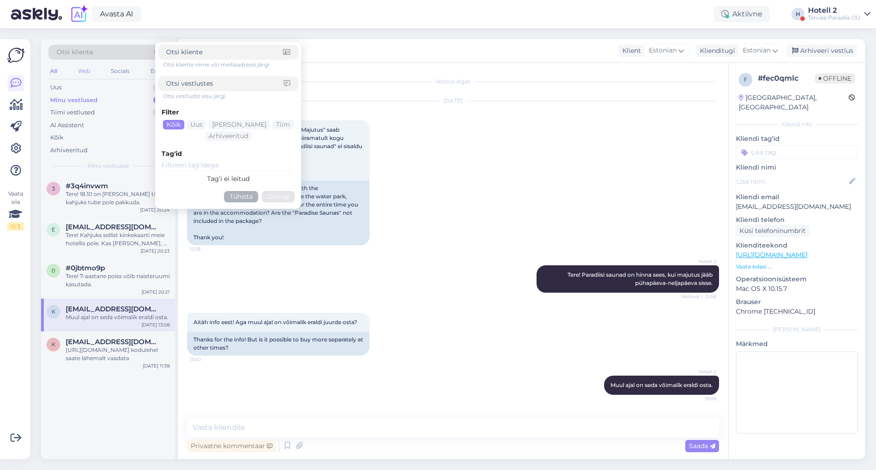
click at [85, 70] on div "Web" at bounding box center [84, 71] width 16 height 12
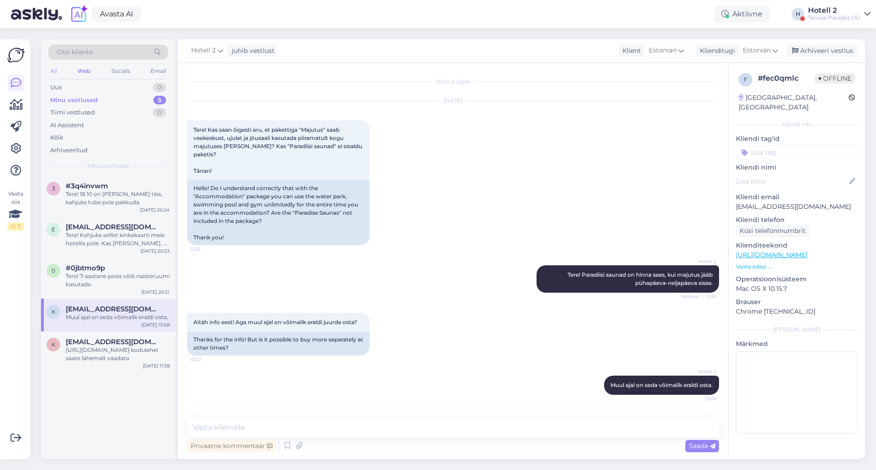
click at [53, 70] on div "All" at bounding box center [53, 71] width 10 height 12
click at [77, 70] on div "Web" at bounding box center [84, 71] width 16 height 12
click at [117, 73] on div "Socials" at bounding box center [121, 71] width 22 height 12
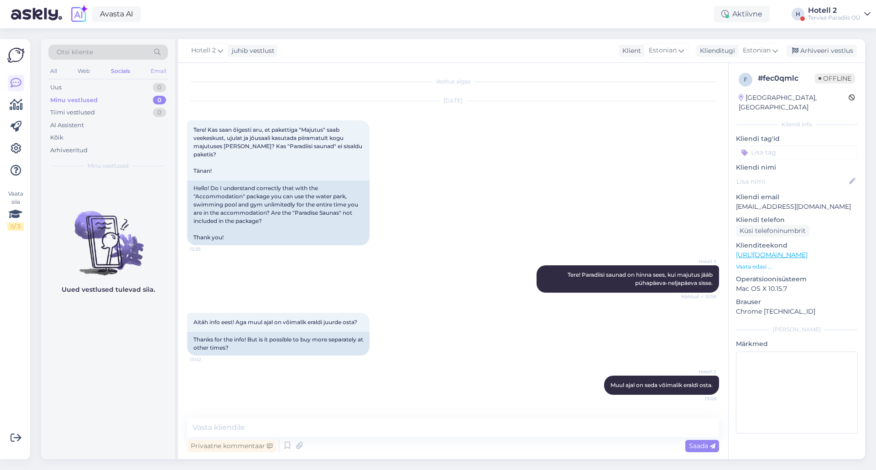
click at [152, 70] on div "Email" at bounding box center [158, 71] width 19 height 12
click at [89, 68] on div "Web" at bounding box center [84, 71] width 16 height 12
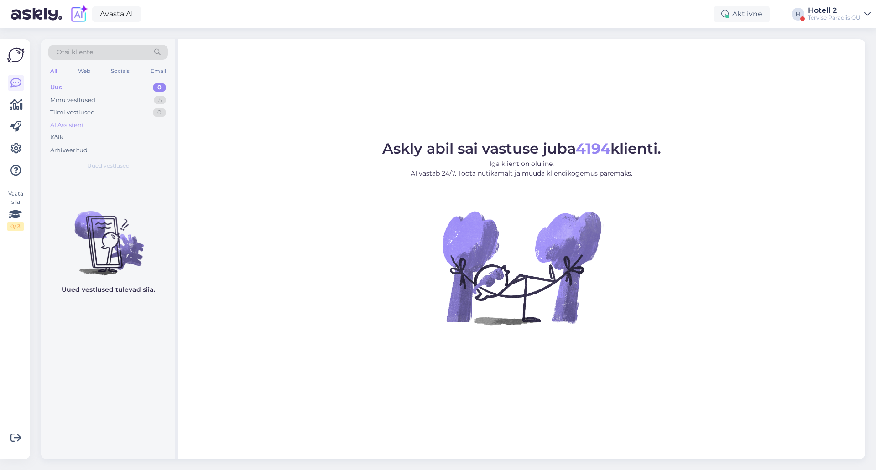
click at [144, 119] on div "AI Assistent" at bounding box center [108, 125] width 120 height 13
click at [161, 101] on div "5" at bounding box center [160, 100] width 12 height 9
